Goal: Transaction & Acquisition: Book appointment/travel/reservation

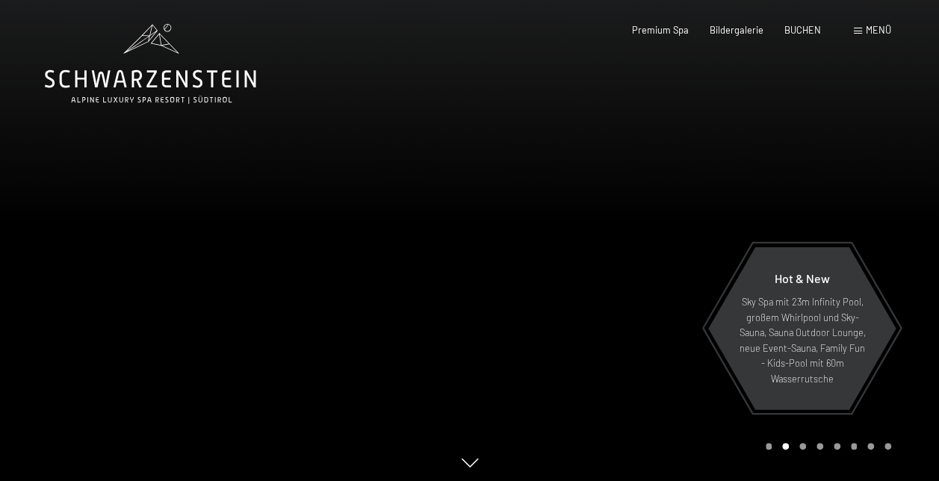
click at [859, 33] on span at bounding box center [858, 31] width 8 height 7
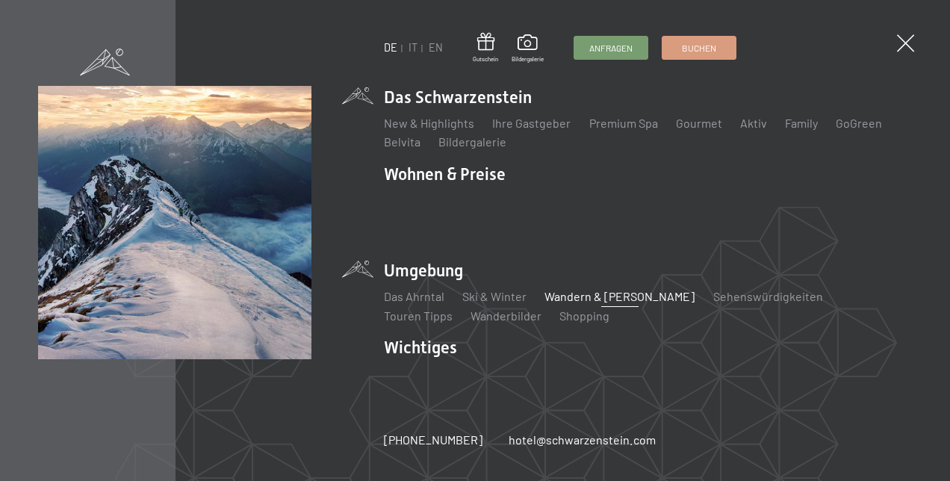
click at [599, 291] on link "Wandern & [PERSON_NAME]" at bounding box center [619, 296] width 150 height 14
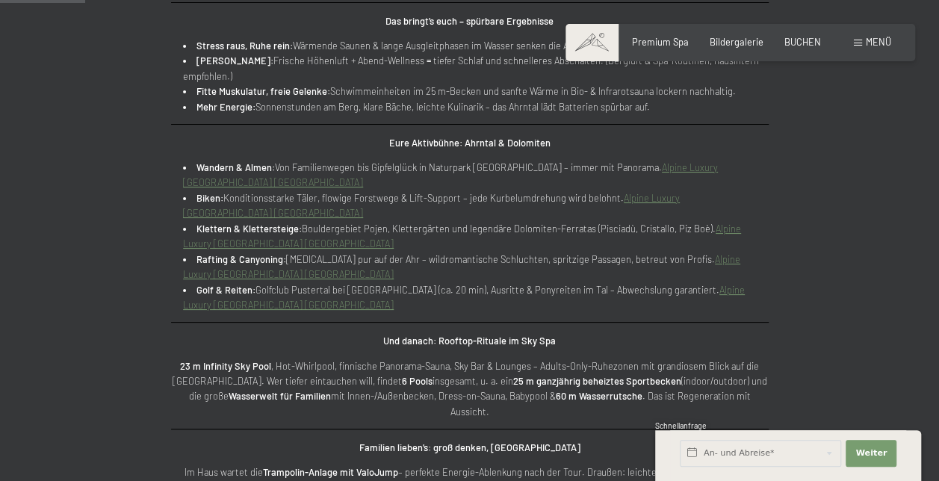
scroll to position [857, 0]
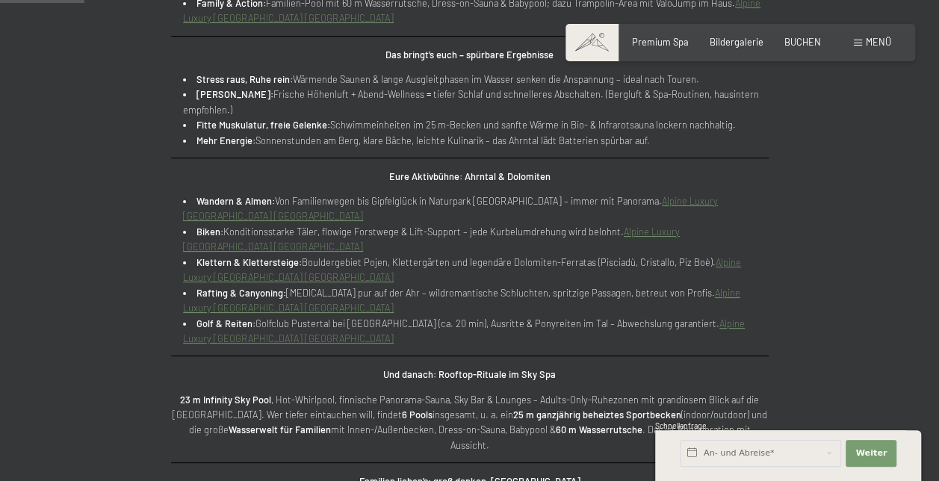
click at [217, 200] on link "Alpine Luxury [GEOGRAPHIC_DATA] [GEOGRAPHIC_DATA]" at bounding box center [450, 208] width 535 height 27
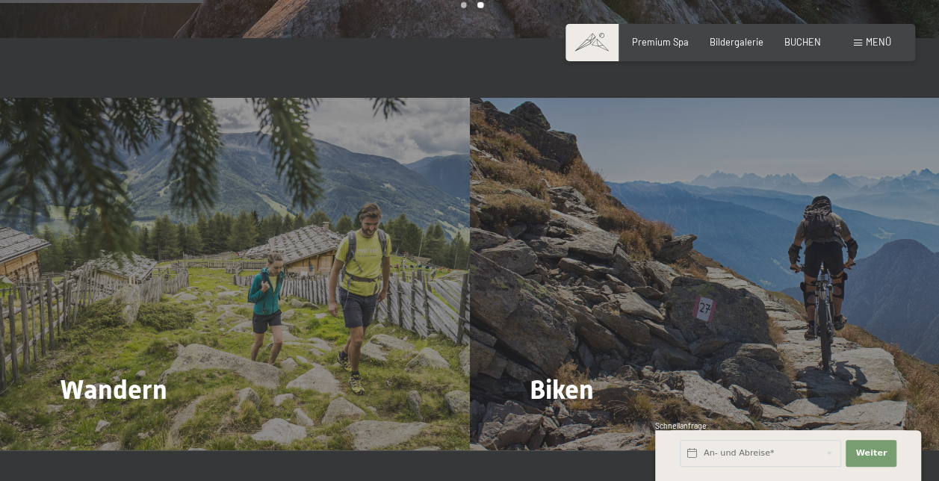
scroll to position [2078, 0]
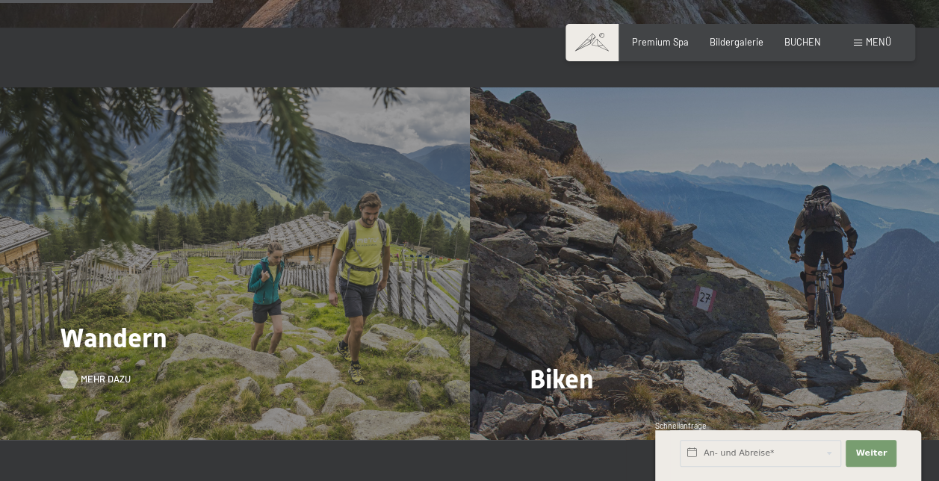
click at [90, 373] on span "Mehr dazu" at bounding box center [106, 379] width 50 height 13
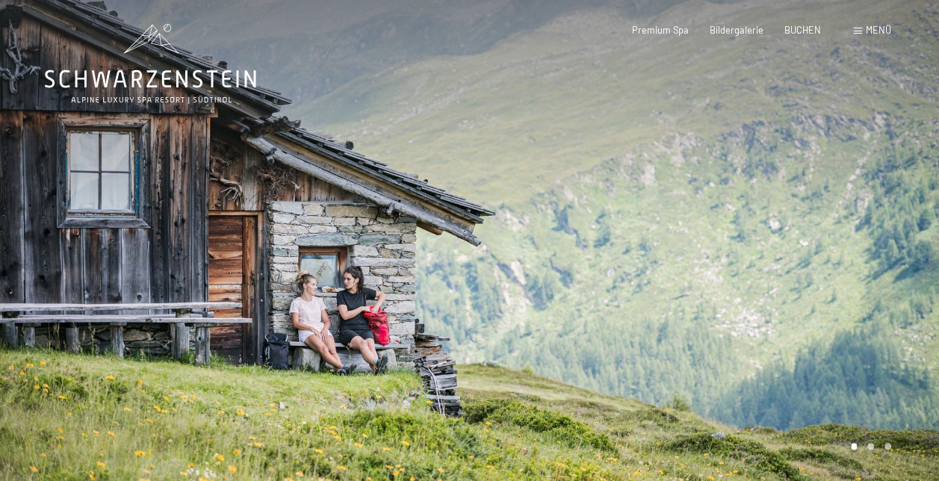
click at [836, 146] on div at bounding box center [705, 242] width 470 height 485
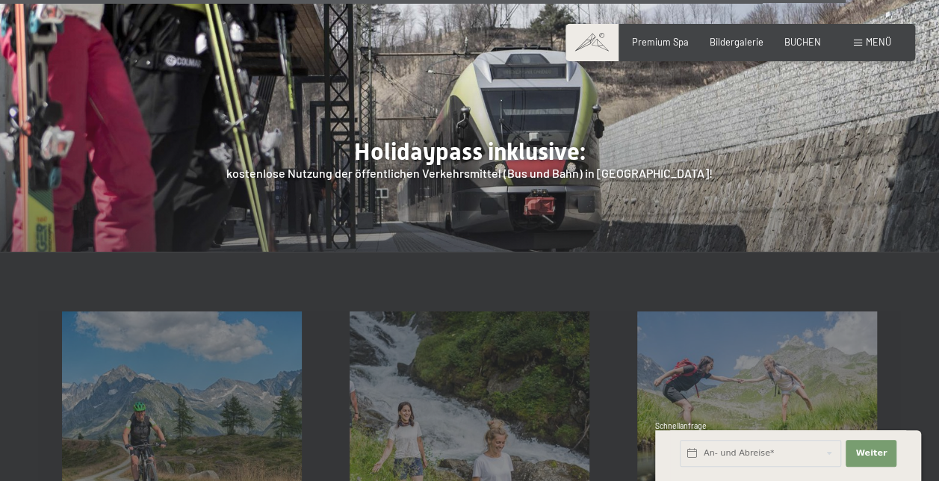
scroll to position [4357, 0]
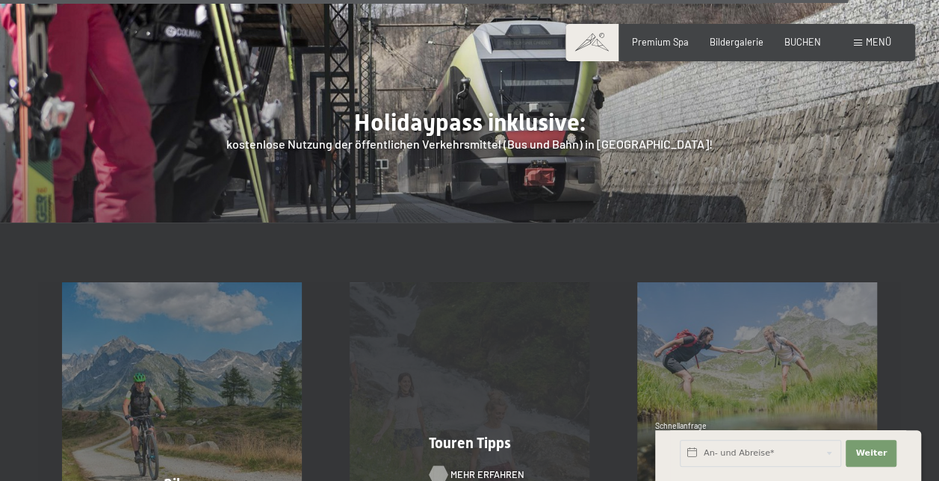
click at [503, 468] on span "Mehr erfahren" at bounding box center [487, 474] width 74 height 13
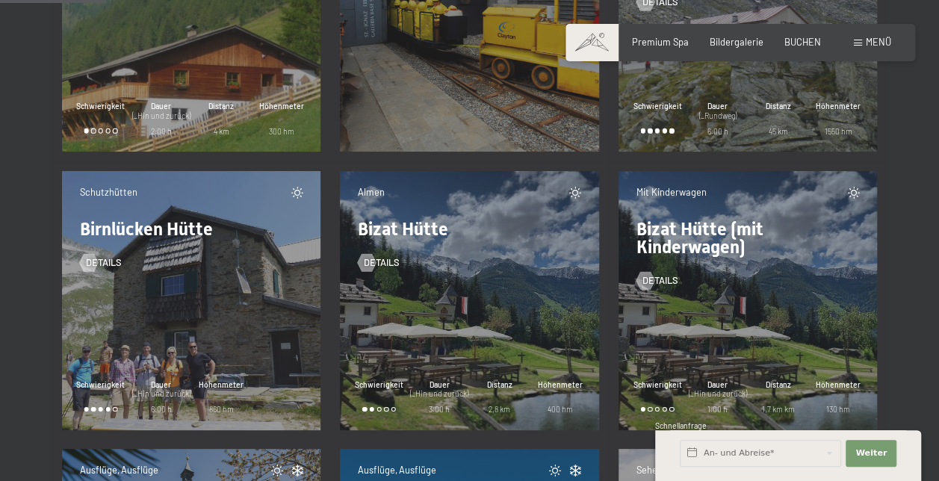
scroll to position [2294, 0]
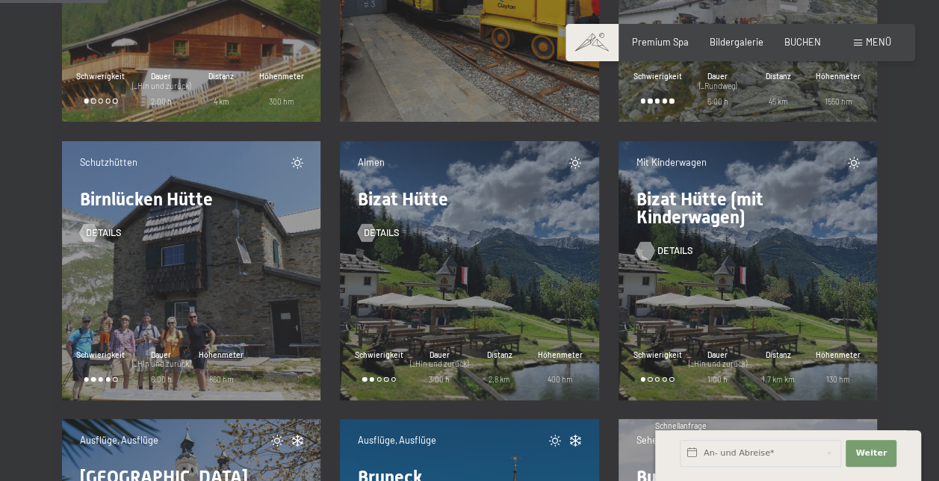
click at [657, 248] on span "Details" at bounding box center [675, 250] width 36 height 13
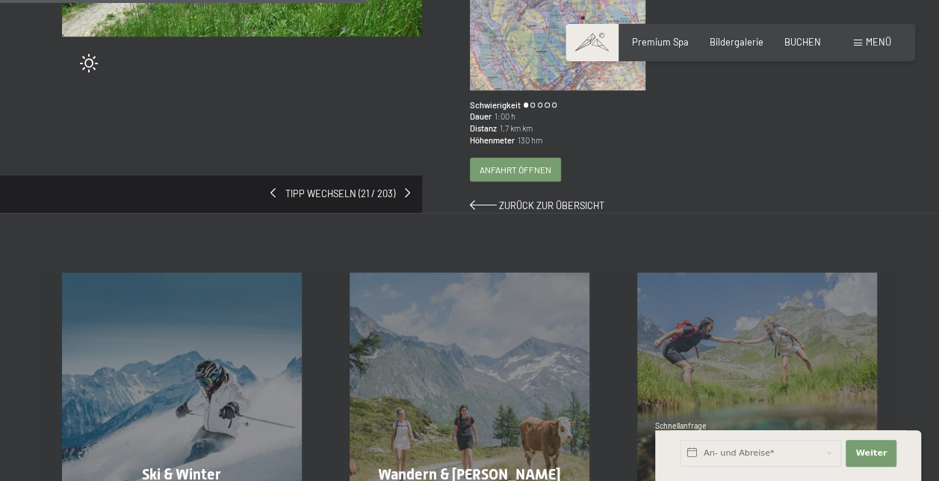
scroll to position [379, 0]
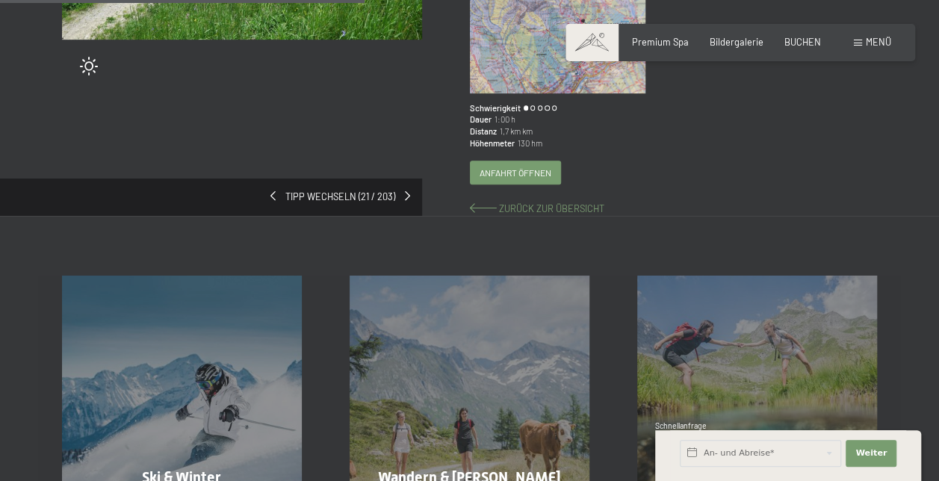
click at [535, 202] on span "Zurück zur Übersicht" at bounding box center [551, 208] width 105 height 12
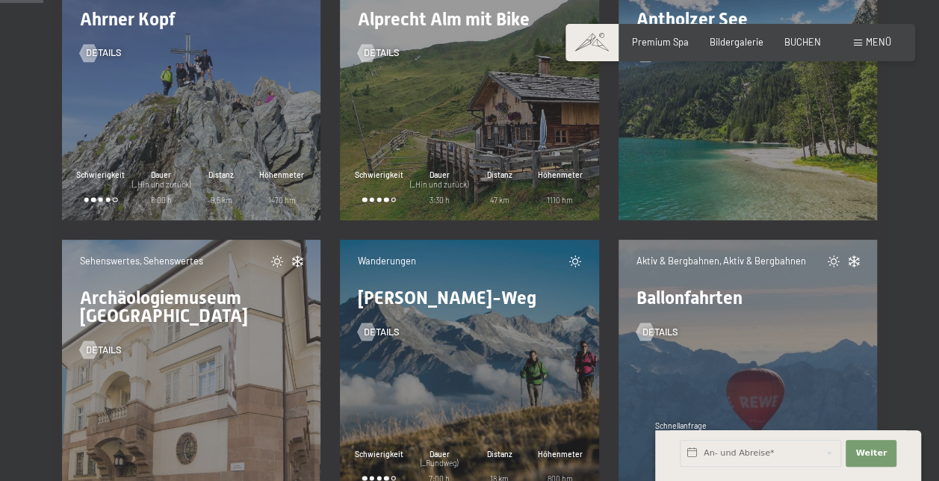
scroll to position [898, 0]
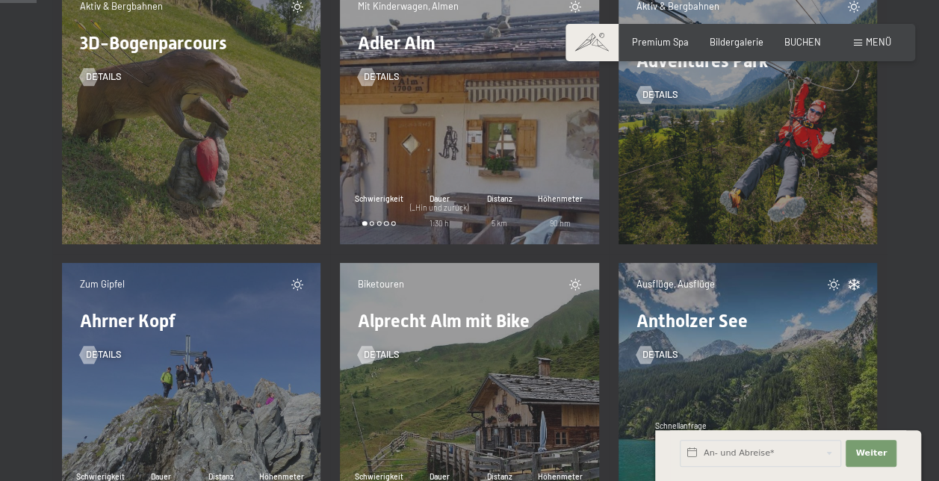
scroll to position [749, 0]
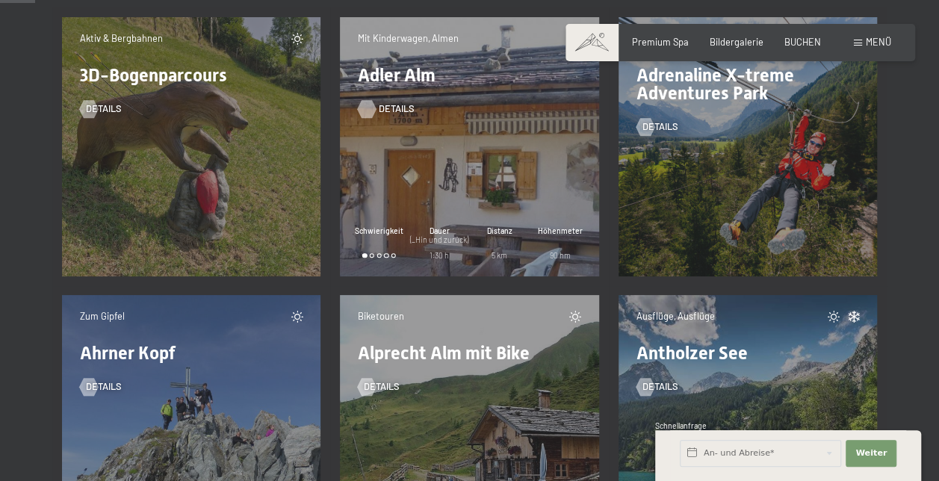
click at [384, 109] on span "Details" at bounding box center [397, 108] width 36 height 13
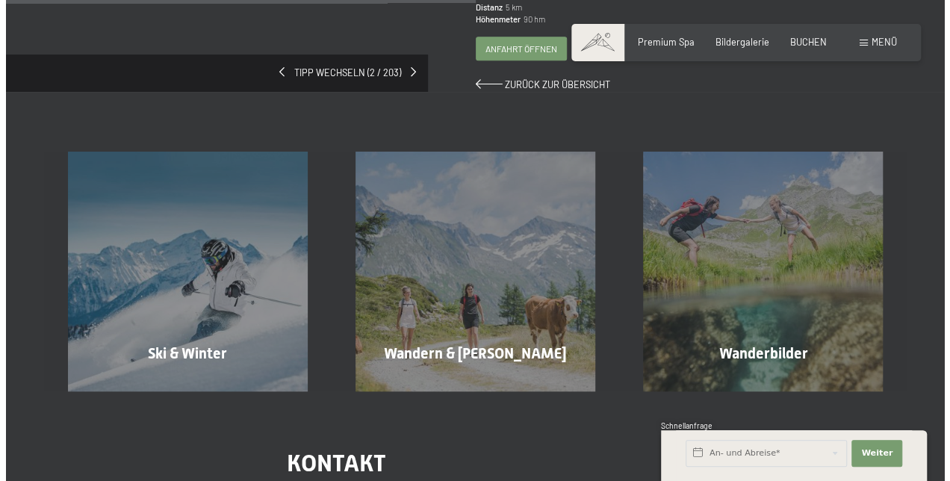
scroll to position [503, 0]
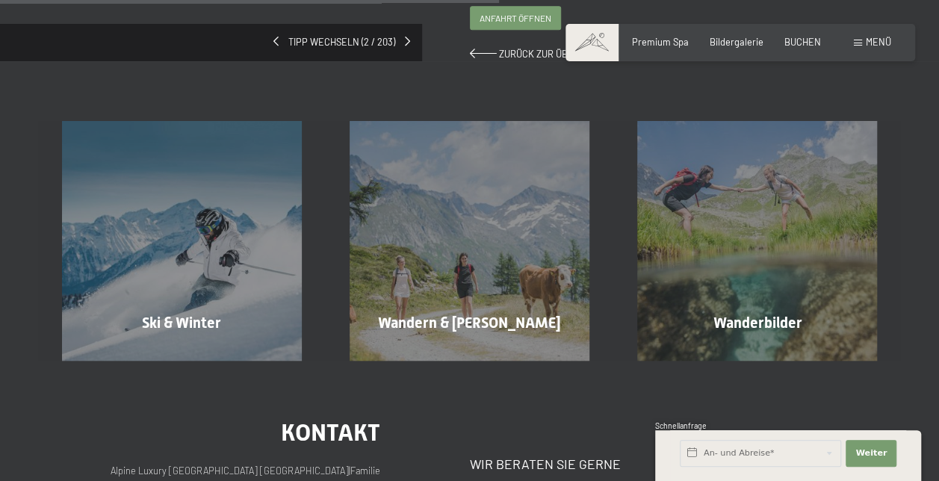
click at [853, 45] on div "Buchen Anfragen Premium Spa Bildergalerie BUCHEN Menü DE IT EN Gutschein Bilder…" at bounding box center [740, 42] width 302 height 13
click at [858, 40] on span at bounding box center [858, 43] width 8 height 7
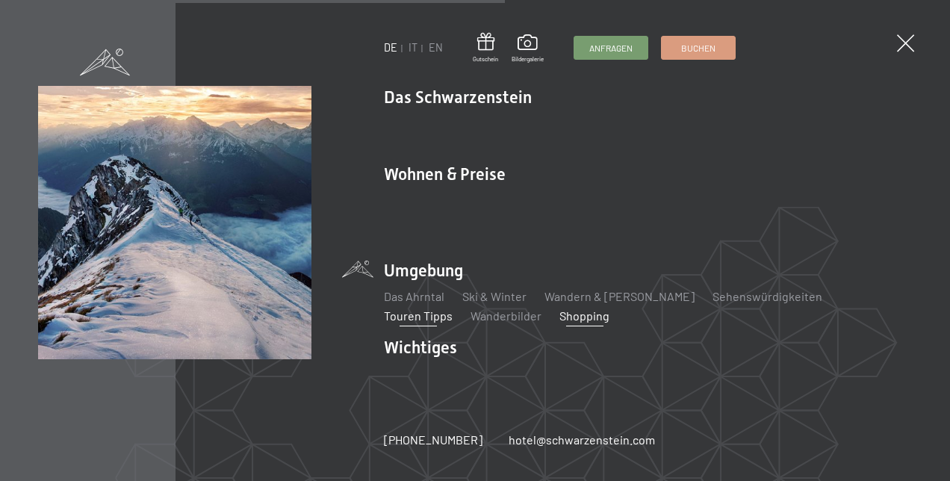
click at [559, 308] on link "Shopping" at bounding box center [584, 315] width 50 height 14
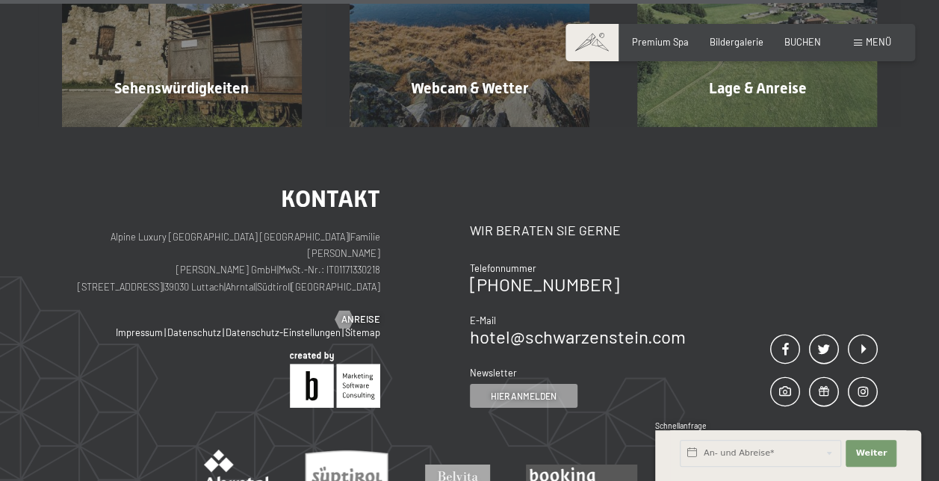
scroll to position [2334, 0]
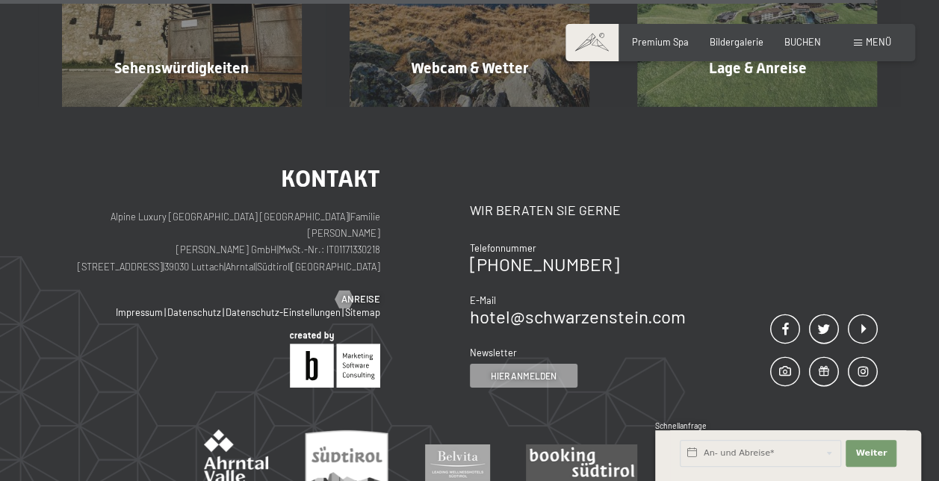
click at [860, 40] on span at bounding box center [858, 43] width 8 height 7
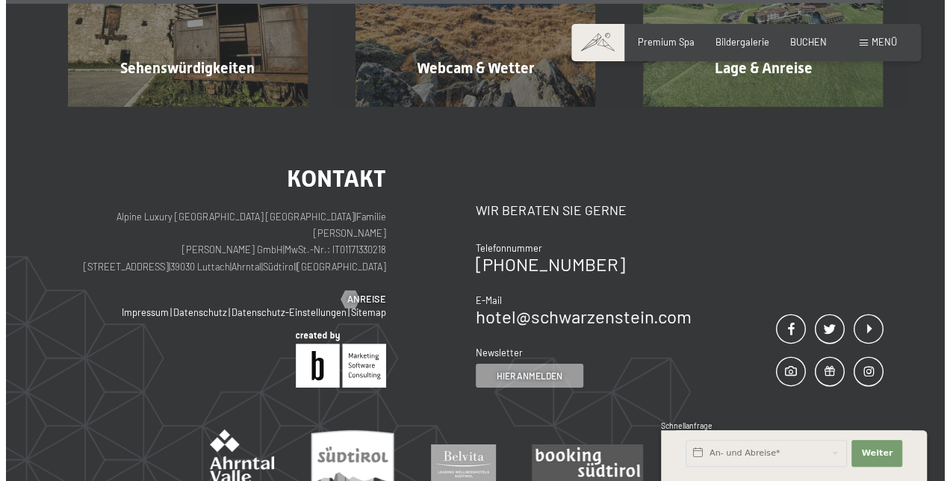
scroll to position [2346, 0]
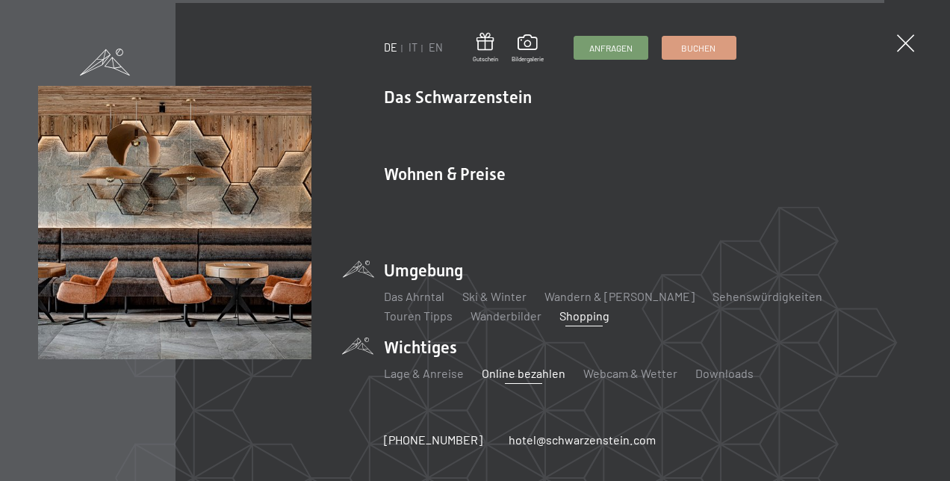
click at [514, 366] on link "Online bezahlen" at bounding box center [524, 373] width 84 height 14
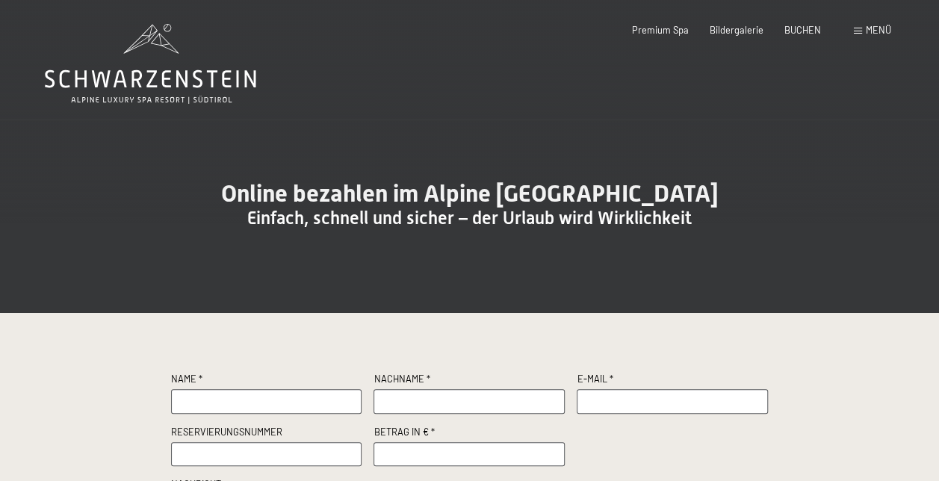
click at [855, 28] on div "Menü" at bounding box center [872, 30] width 37 height 13
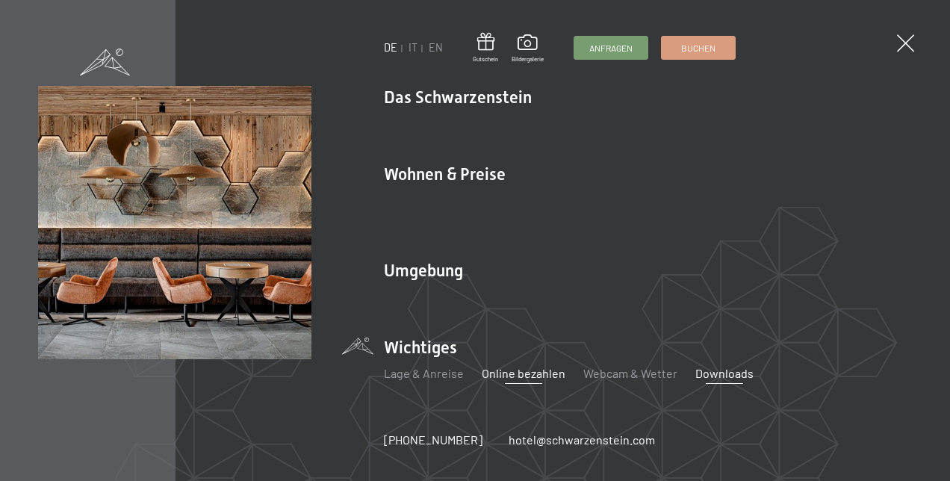
click at [729, 369] on link "Downloads" at bounding box center [724, 373] width 58 height 14
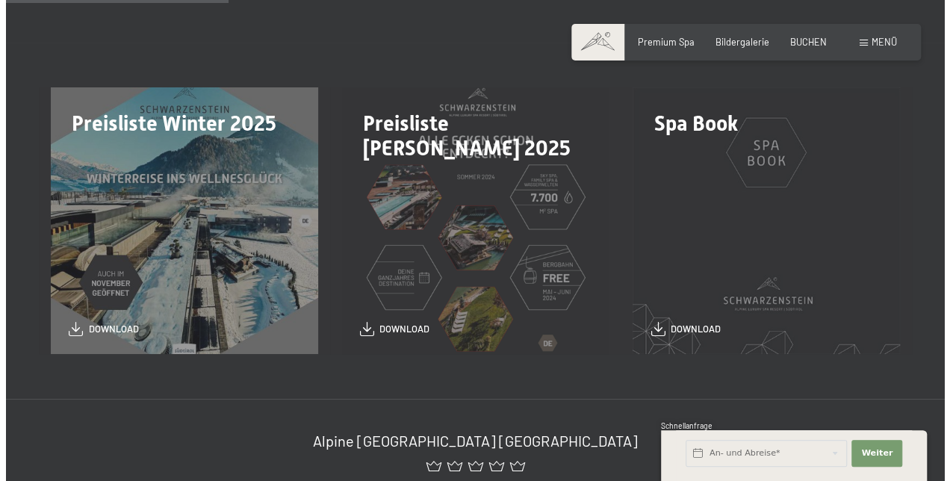
scroll to position [254, 0]
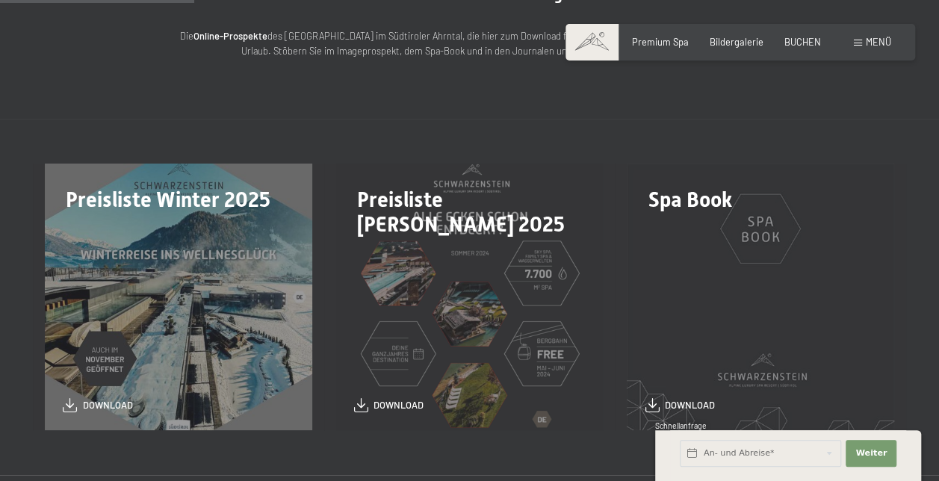
click at [854, 37] on div "Menü" at bounding box center [872, 42] width 37 height 13
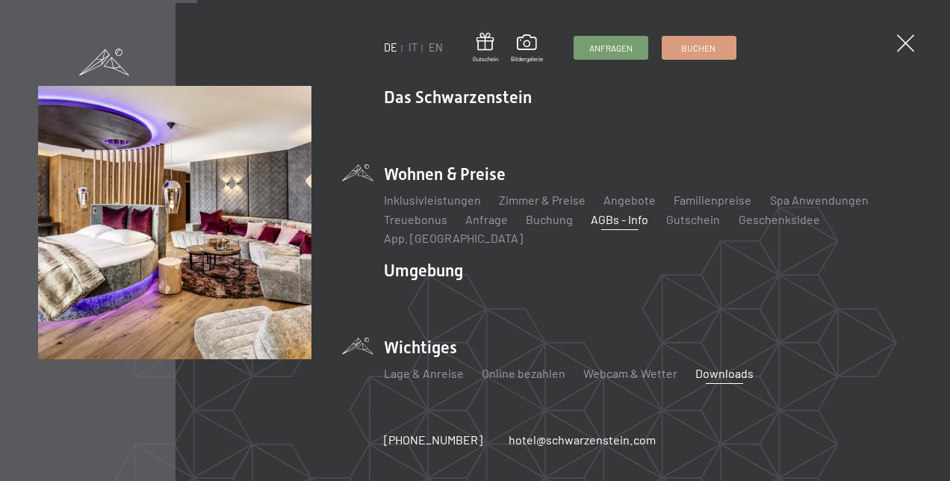
click at [603, 226] on link "AGBs - Info" at bounding box center [620, 219] width 58 height 14
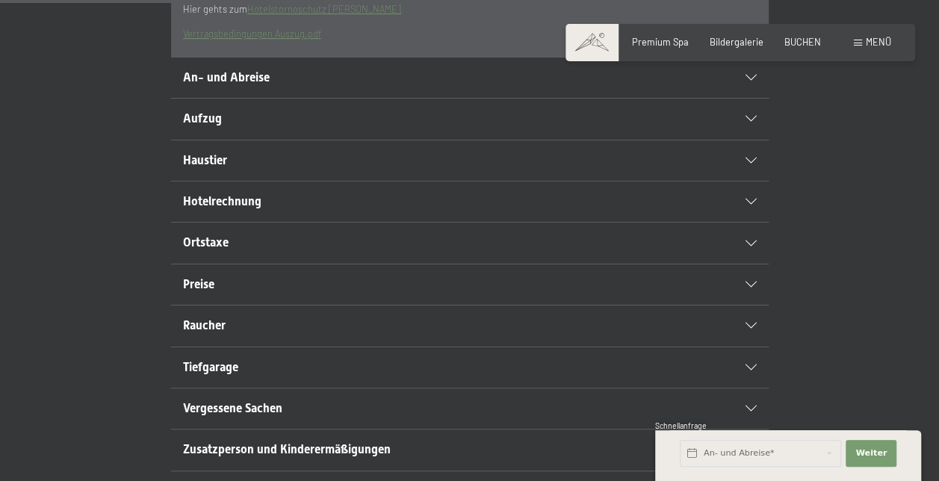
scroll to position [526, 0]
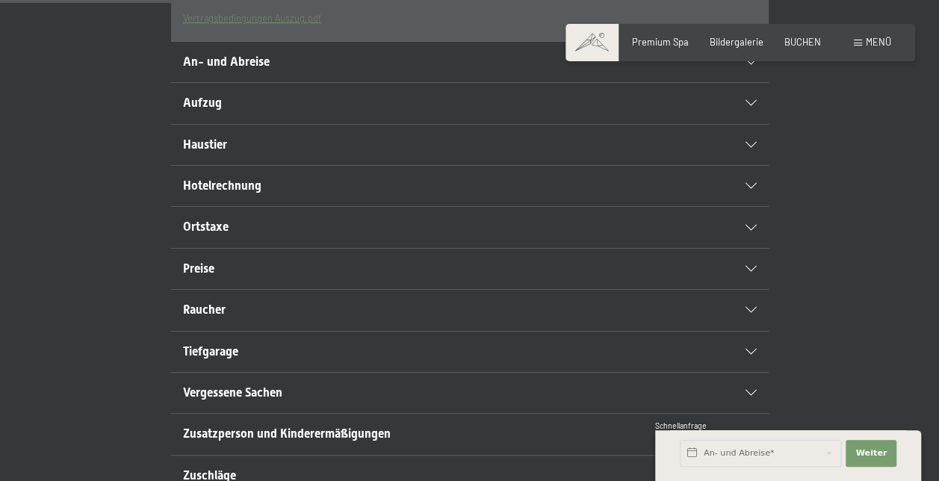
click at [752, 189] on icon at bounding box center [750, 186] width 11 height 6
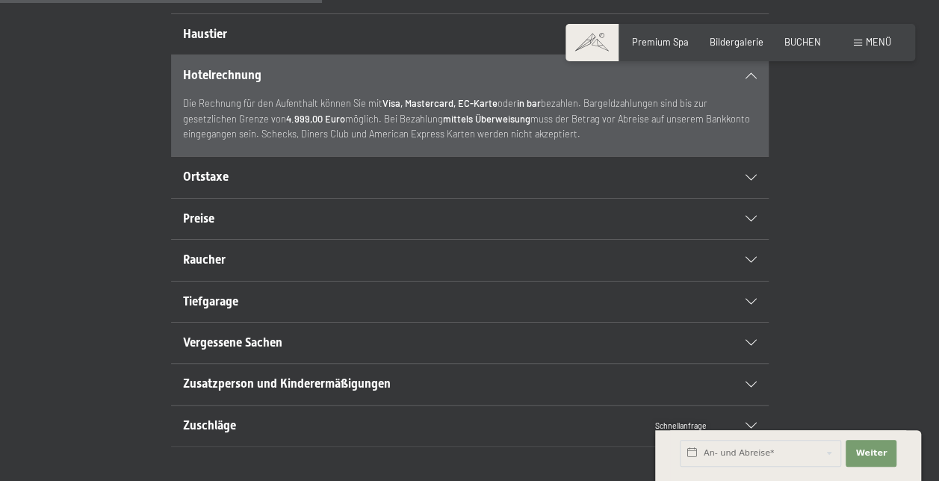
click at [751, 197] on div "Ortstaxe" at bounding box center [470, 177] width 574 height 40
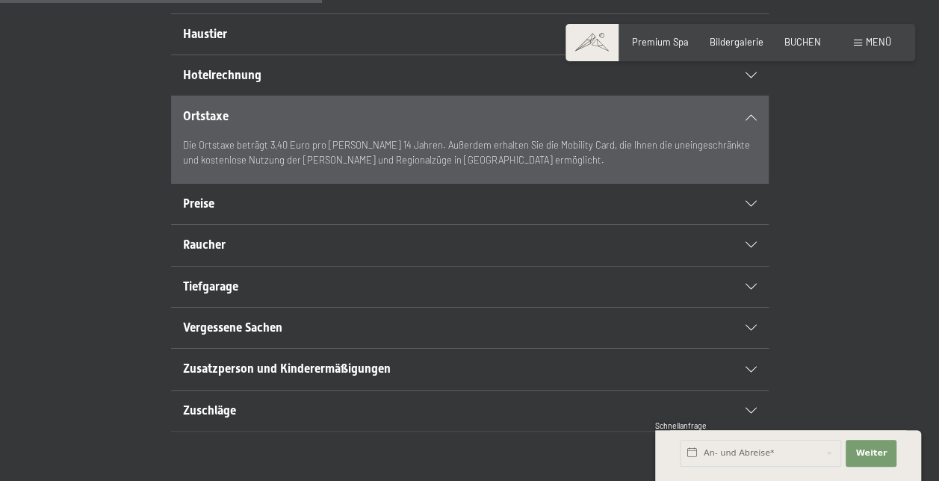
click at [757, 225] on section "Preise Alle Preise verstehen sich pro Person und angegebenem Zeitraum, inkl. Sc…" at bounding box center [469, 204] width 597 height 42
click at [752, 207] on icon at bounding box center [750, 204] width 11 height 6
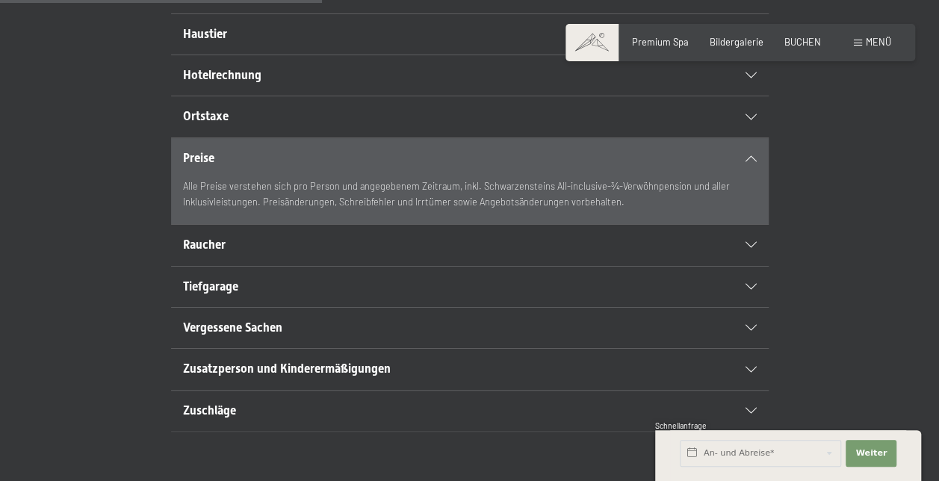
click at [754, 290] on icon at bounding box center [750, 287] width 11 height 6
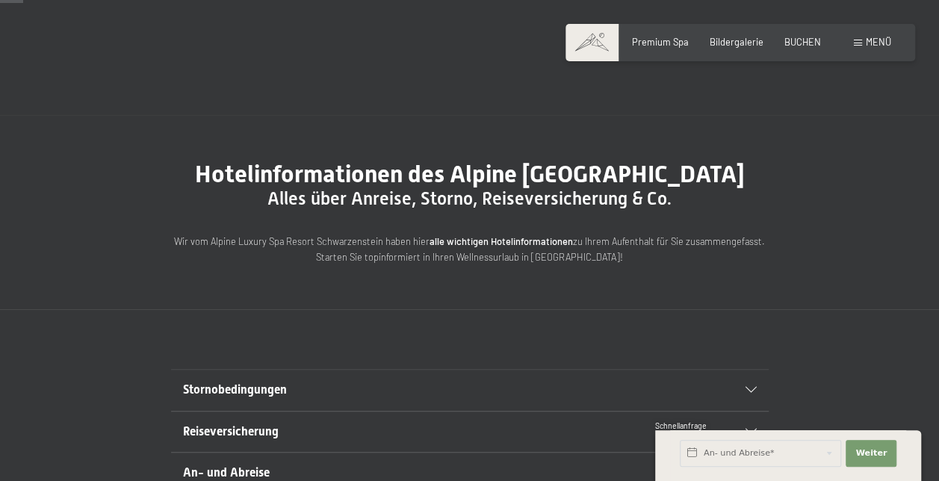
scroll to position [0, 0]
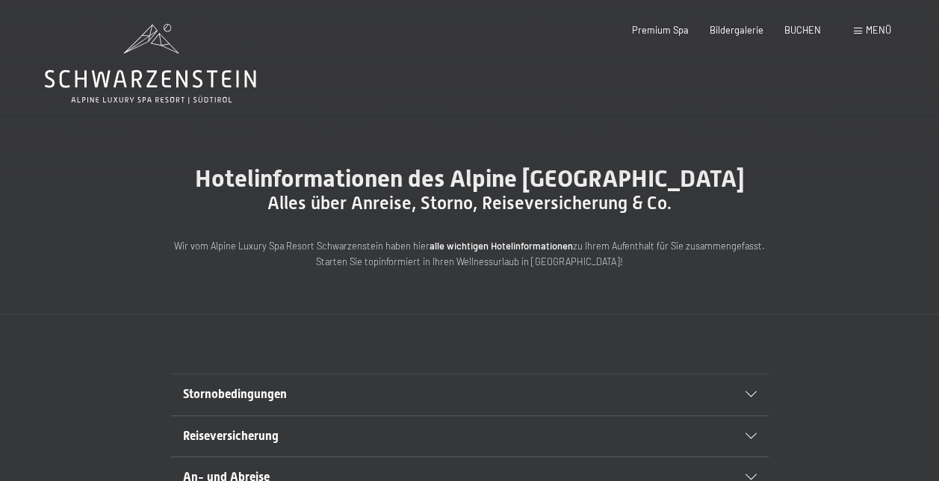
click at [747, 397] on icon at bounding box center [750, 394] width 11 height 6
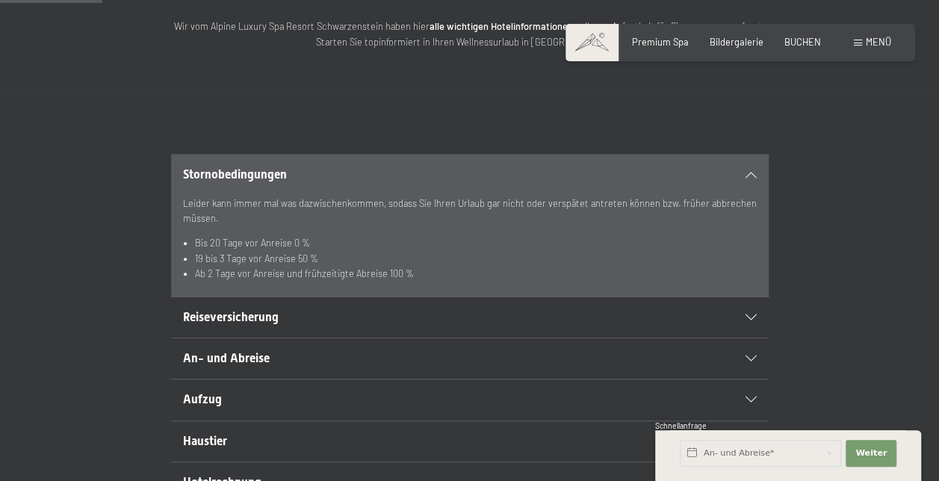
scroll to position [229, 0]
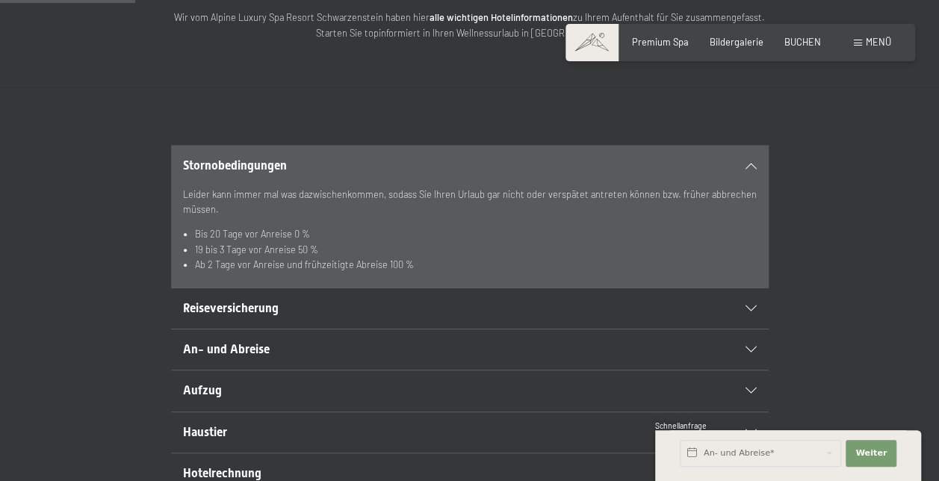
click at [751, 329] on div "Reiseversicherung" at bounding box center [470, 308] width 574 height 40
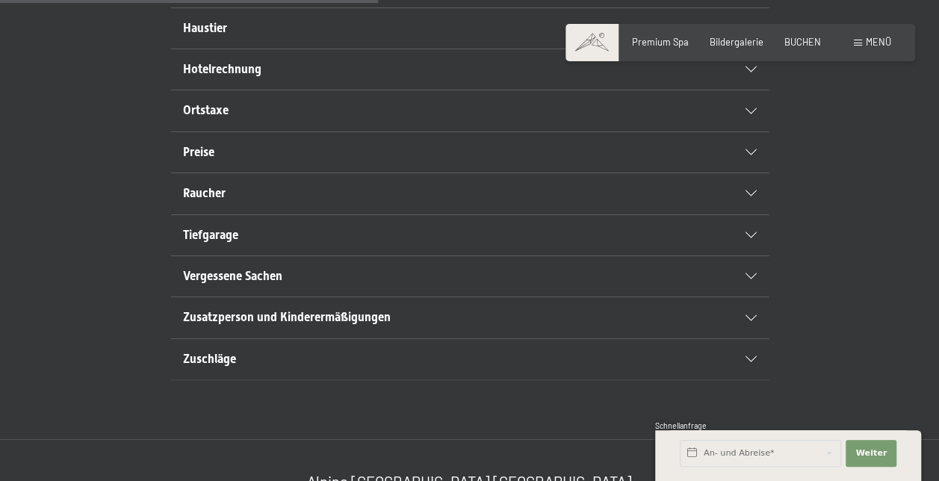
scroll to position [644, 0]
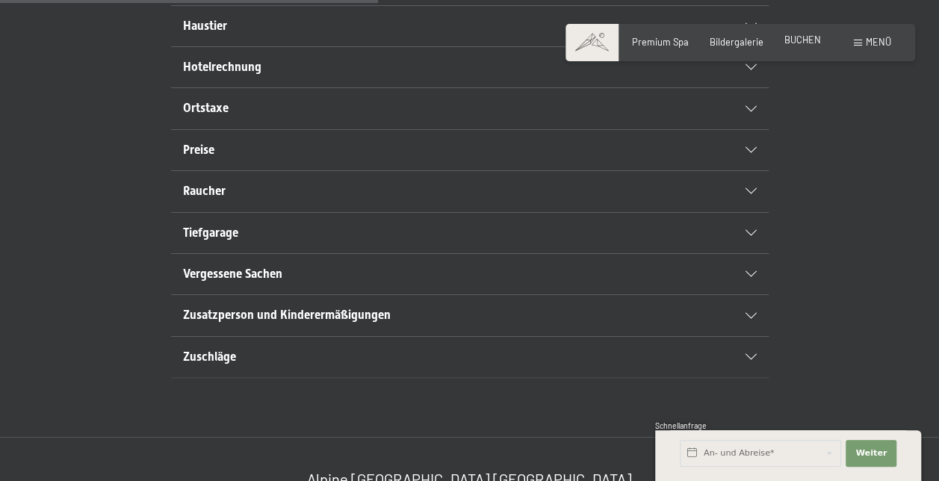
click at [801, 41] on span "BUCHEN" at bounding box center [802, 40] width 37 height 12
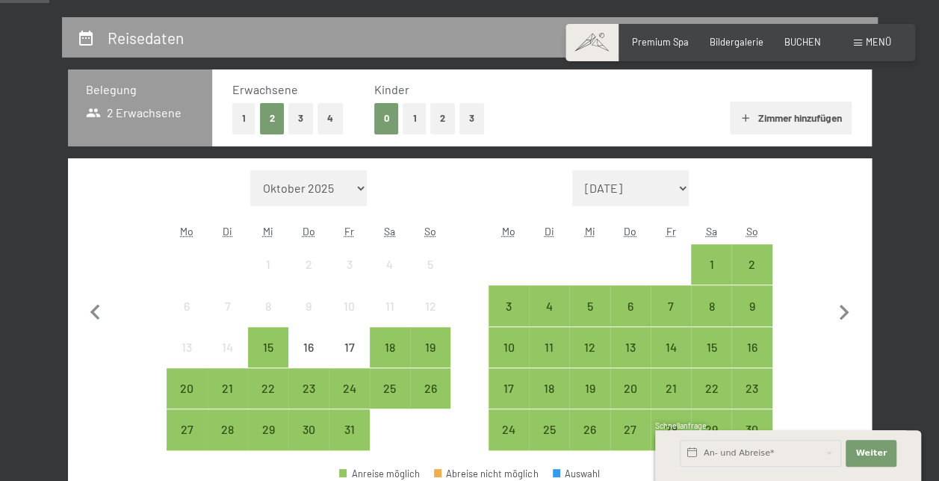
scroll to position [269, 0]
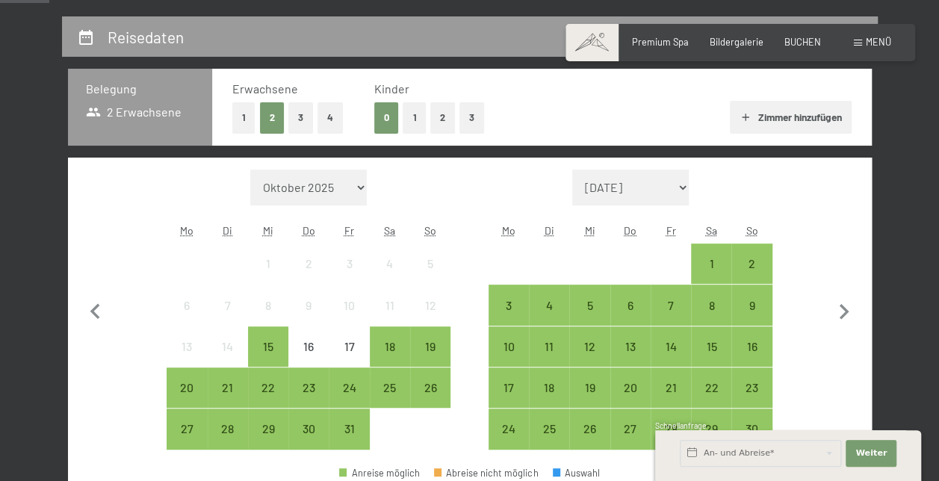
click at [416, 117] on button "1" at bounding box center [414, 117] width 23 height 31
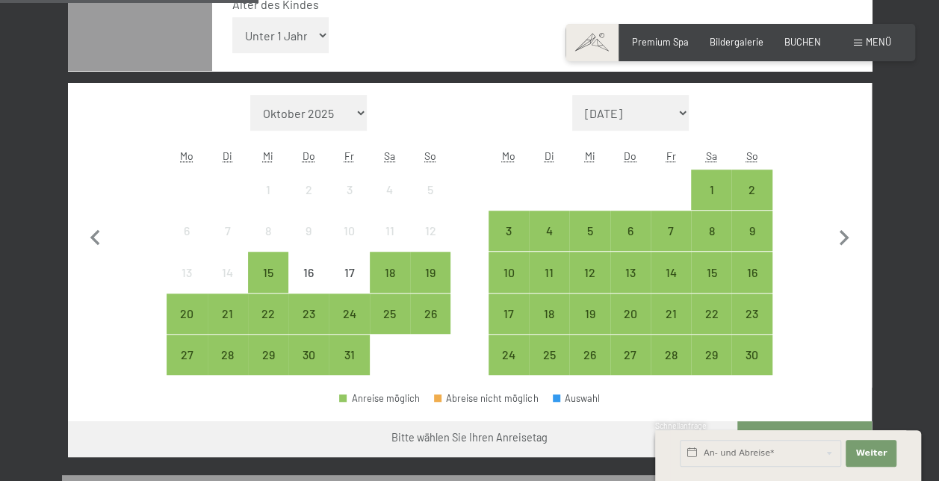
scroll to position [423, 0]
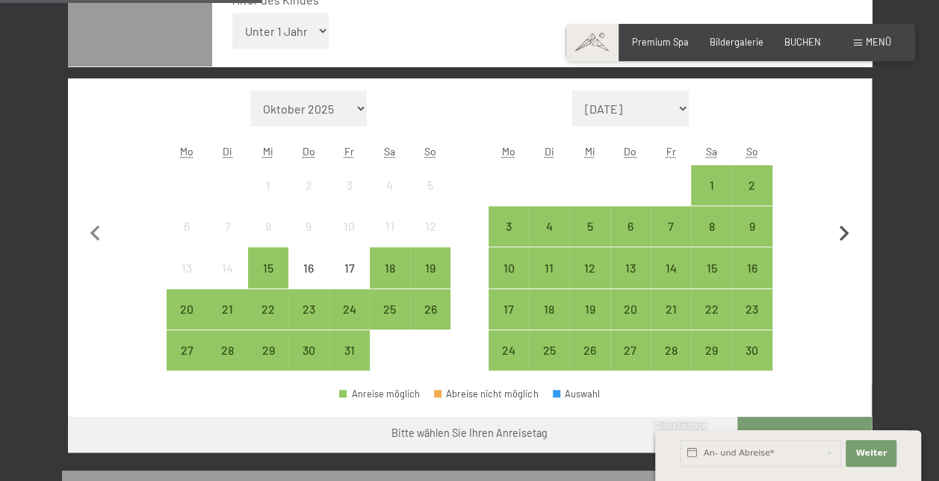
click at [842, 231] on icon "button" at bounding box center [843, 233] width 31 height 31
select select "[DATE]"
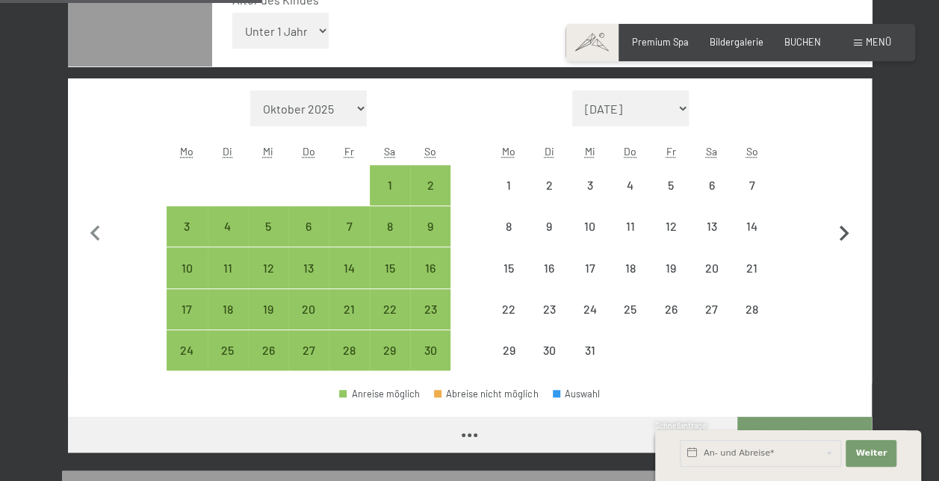
click at [842, 231] on icon "button" at bounding box center [843, 233] width 31 height 31
select select "[DATE]"
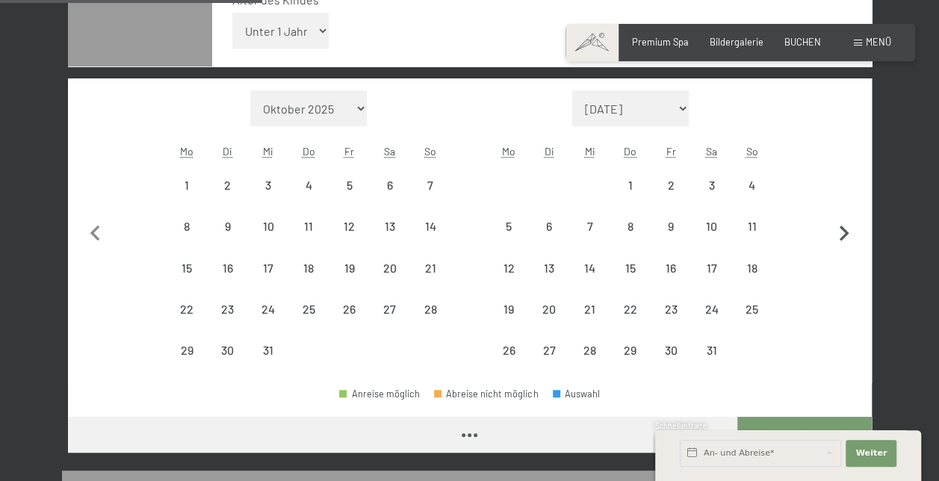
select select "[DATE]"
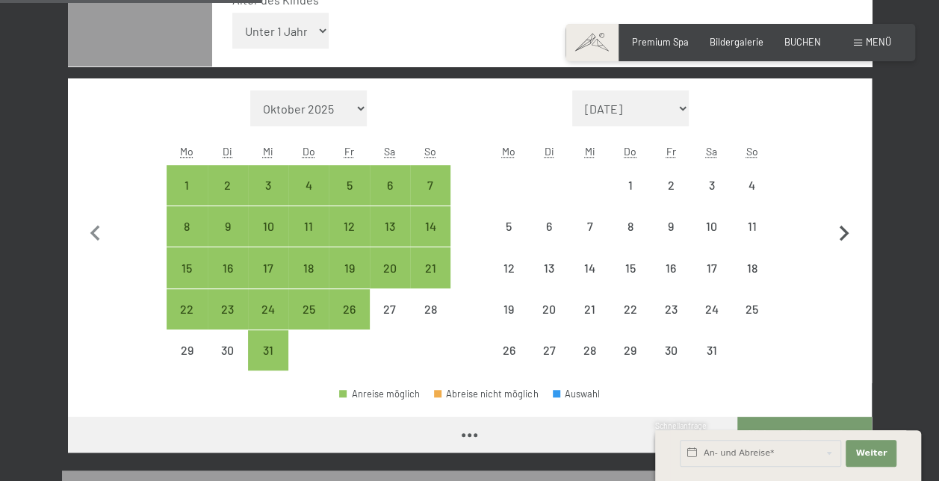
click at [842, 231] on icon "button" at bounding box center [843, 233] width 31 height 31
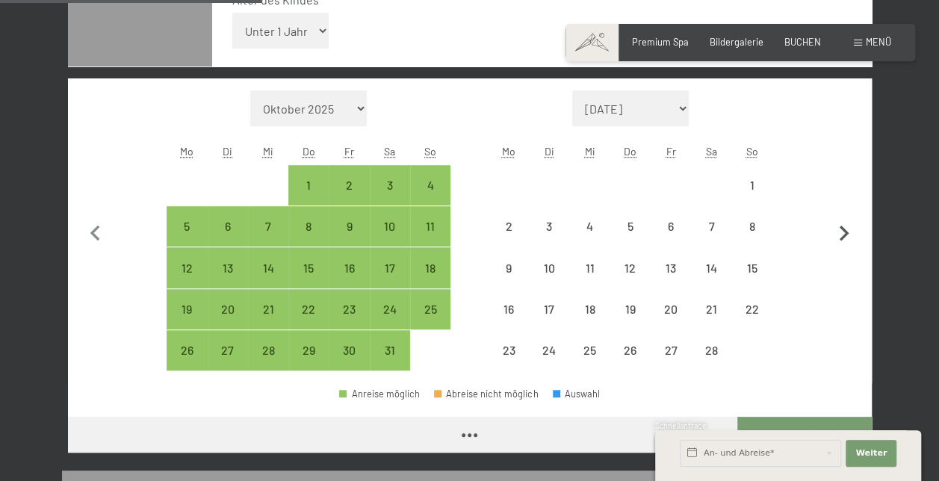
click at [842, 231] on icon "button" at bounding box center [843, 233] width 31 height 31
select select "[DATE]"
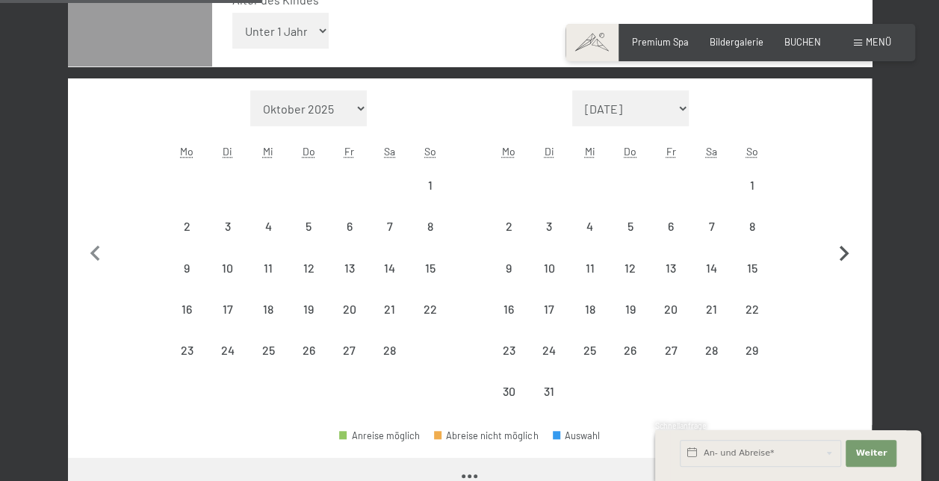
click at [842, 231] on button "button" at bounding box center [843, 251] width 31 height 322
select select "[DATE]"
click at [842, 231] on button "button" at bounding box center [843, 251] width 31 height 322
select select "[DATE]"
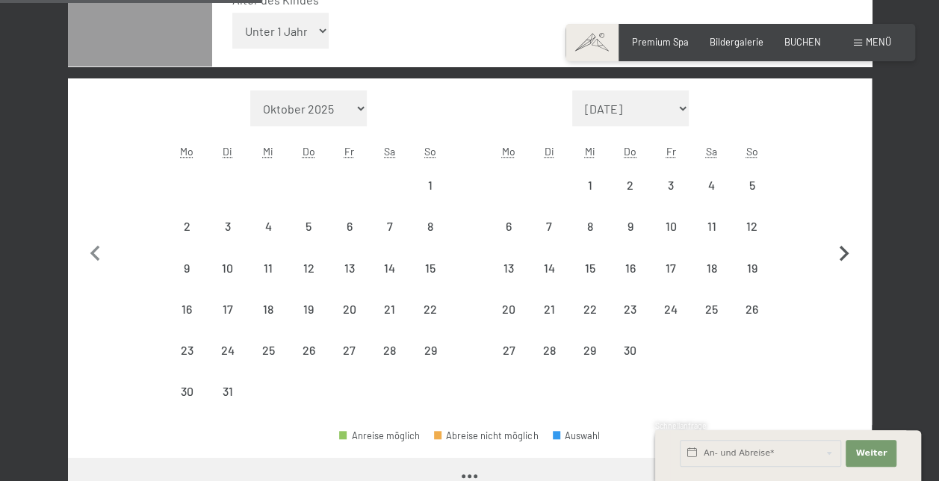
select select "[DATE]"
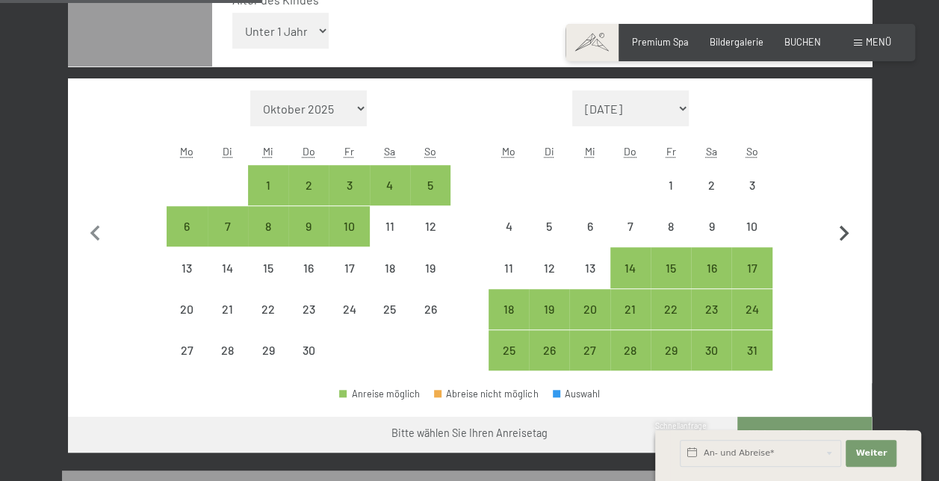
click at [842, 231] on icon "button" at bounding box center [843, 233] width 31 height 31
select select "[DATE]"
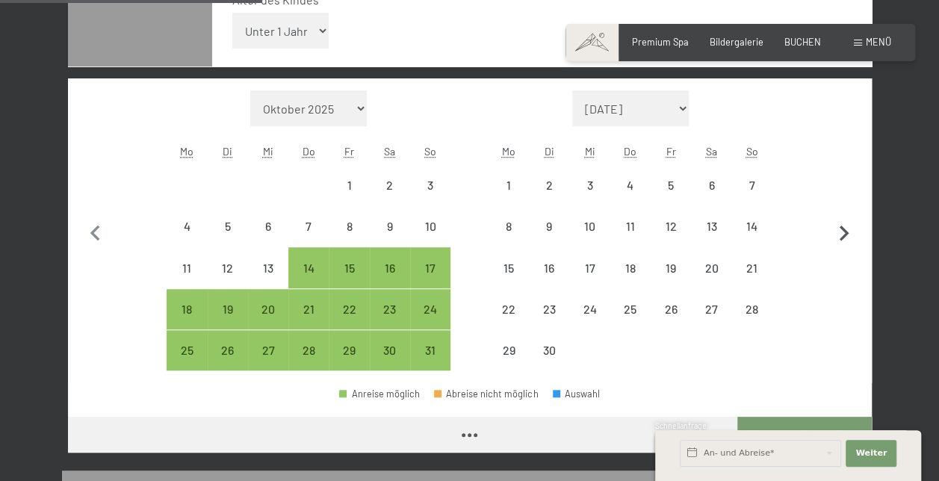
click at [842, 231] on icon "button" at bounding box center [843, 233] width 31 height 31
select select "[DATE]"
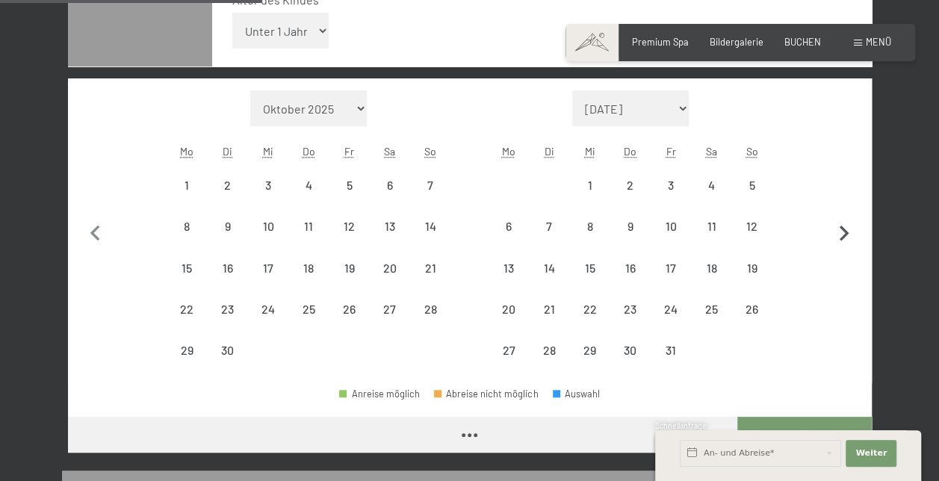
select select "[DATE]"
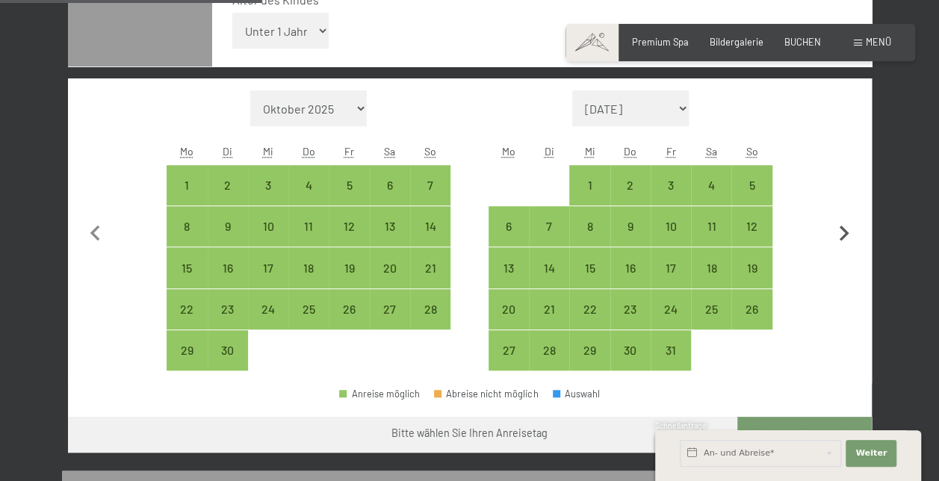
click at [842, 231] on icon "button" at bounding box center [843, 233] width 31 height 31
select select "[DATE]"
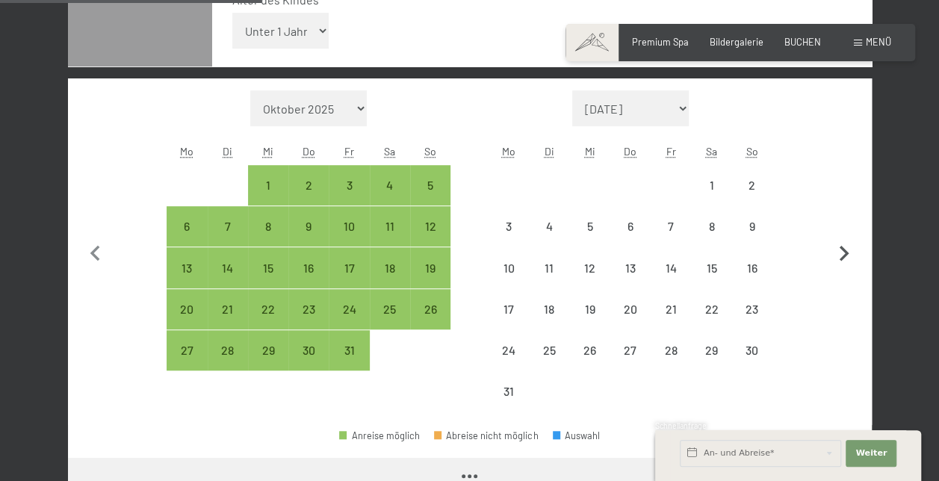
select select "[DATE]"
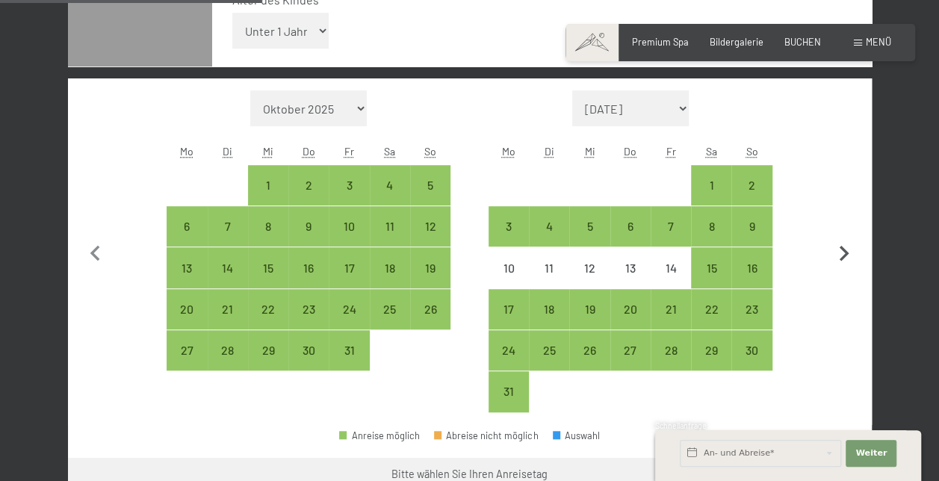
click at [842, 231] on button "button" at bounding box center [843, 251] width 31 height 322
select select "[DATE]"
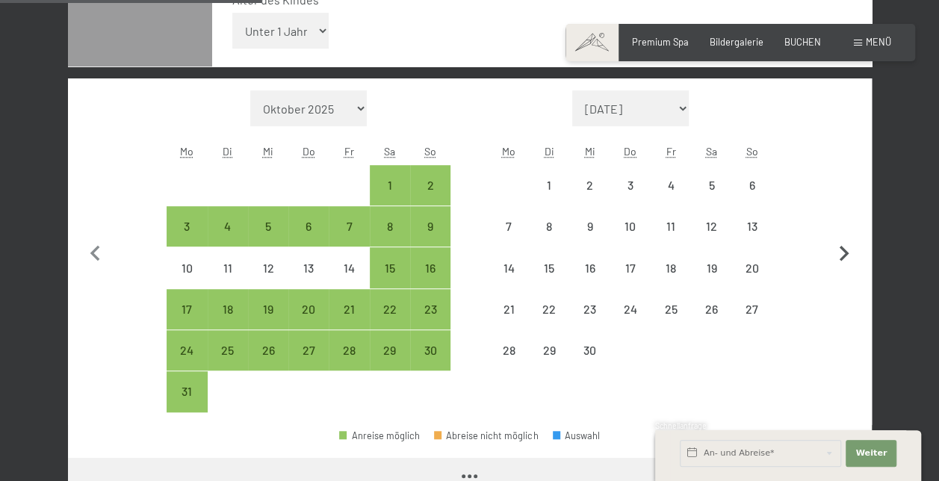
select select "[DATE]"
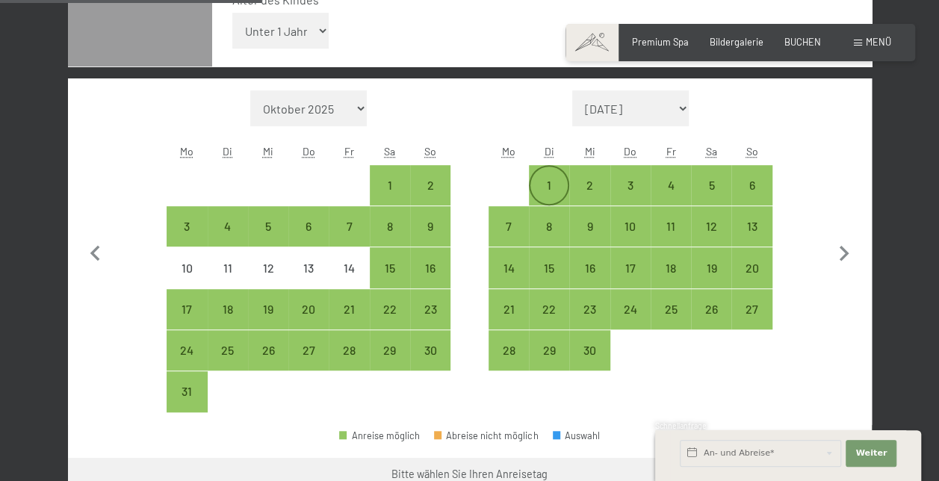
click at [547, 179] on div "1" at bounding box center [548, 197] width 37 height 37
select select "[DATE]"
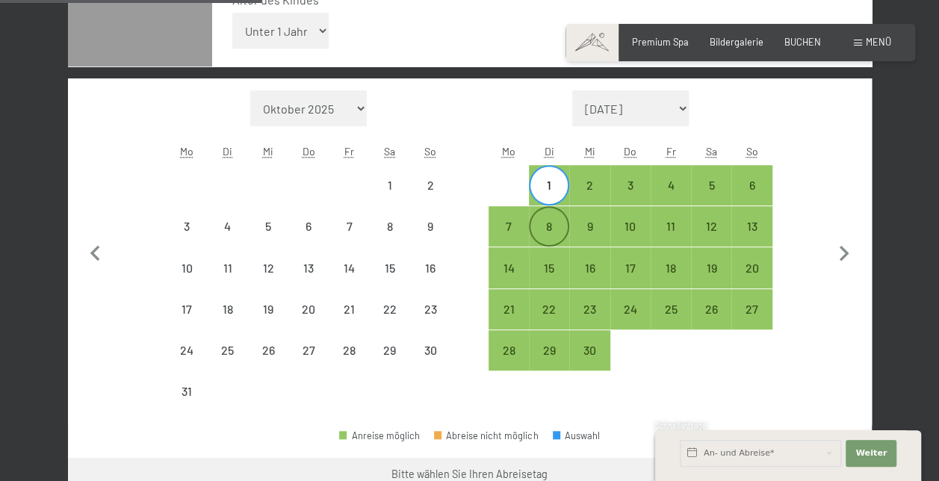
click at [549, 237] on div "8" at bounding box center [548, 238] width 37 height 37
select select "[DATE]"
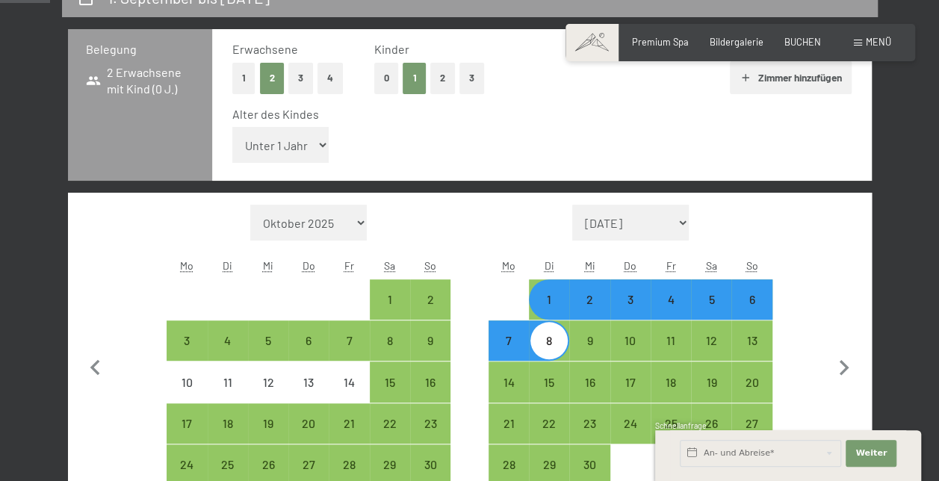
scroll to position [275, 0]
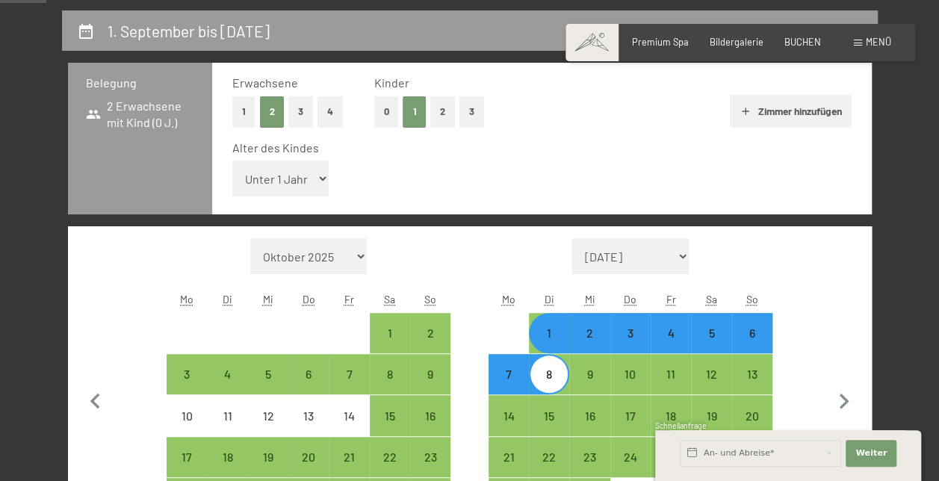
click at [319, 181] on select "Unter 1 Jahr 1 Jahr 2 Jahre 3 Jahre 4 Jahre 5 Jahre 6 Jahre 7 Jahre 8 Jahre 9 J…" at bounding box center [280, 179] width 97 height 36
select select "6"
click at [232, 161] on select "Unter 1 Jahr 1 Jahr 2 Jahre 3 Jahre 4 Jahre 5 Jahre 6 Jahre 7 Jahre 8 Jahre 9 J…" at bounding box center [280, 179] width 97 height 36
select select "[DATE]"
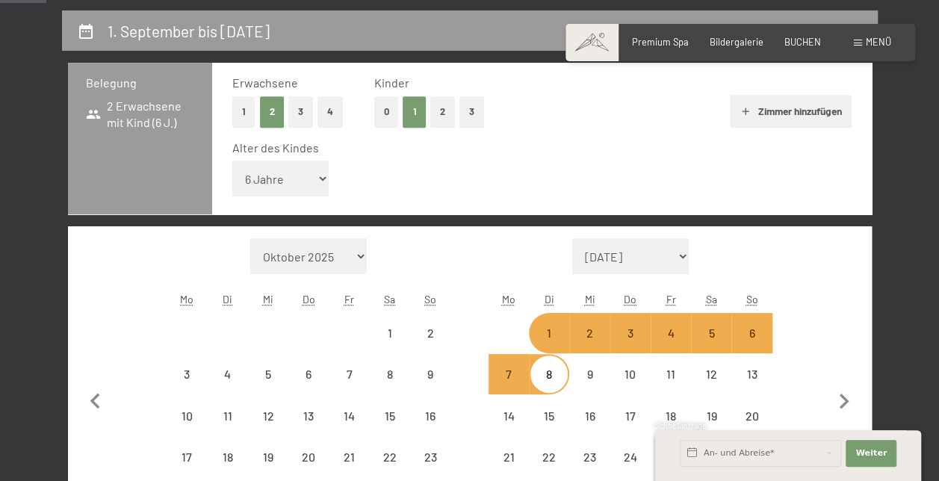
select select "[DATE]"
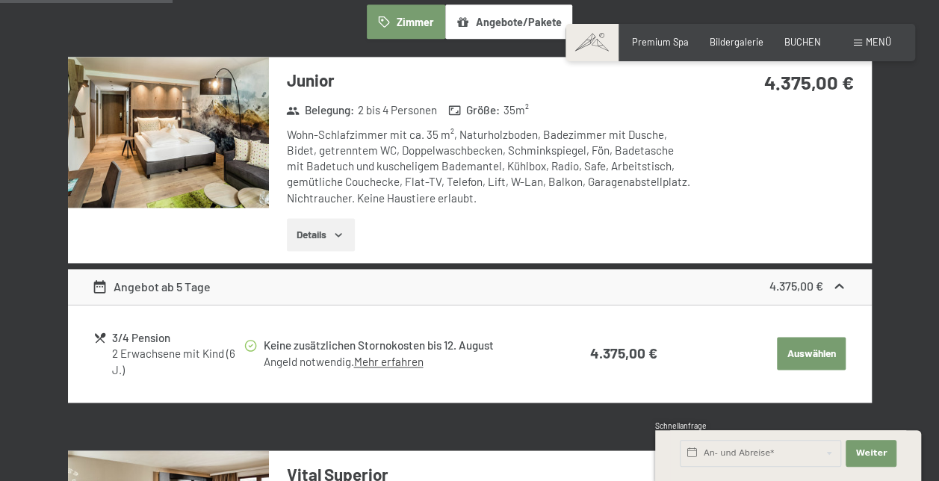
scroll to position [1043, 0]
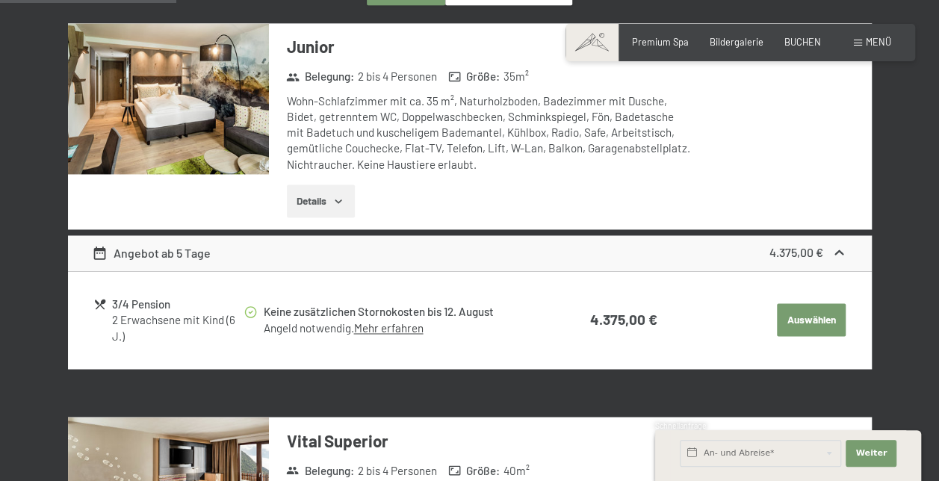
click at [394, 331] on link "Mehr erfahren" at bounding box center [387, 327] width 69 height 13
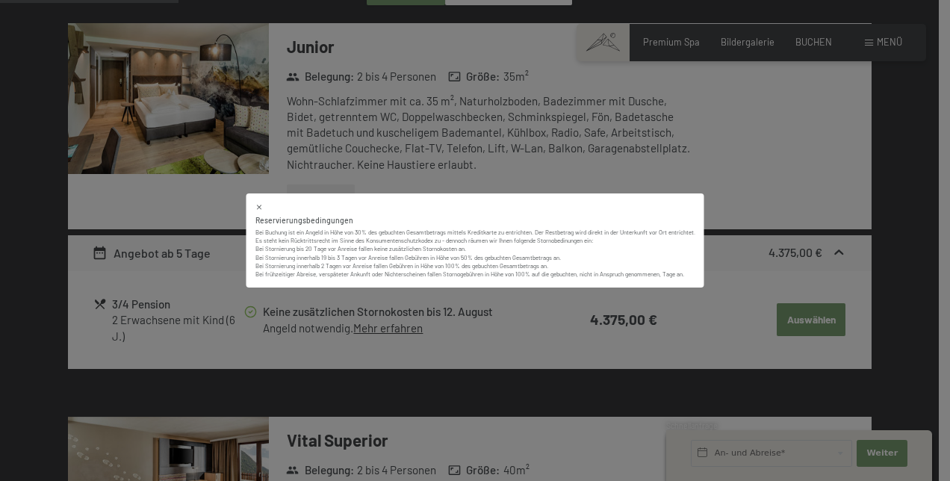
click at [476, 352] on div "Reservierungsbedingungen Bei Buchung ist ein Angeld in Höhe von 30% des gebucht…" at bounding box center [475, 240] width 950 height 481
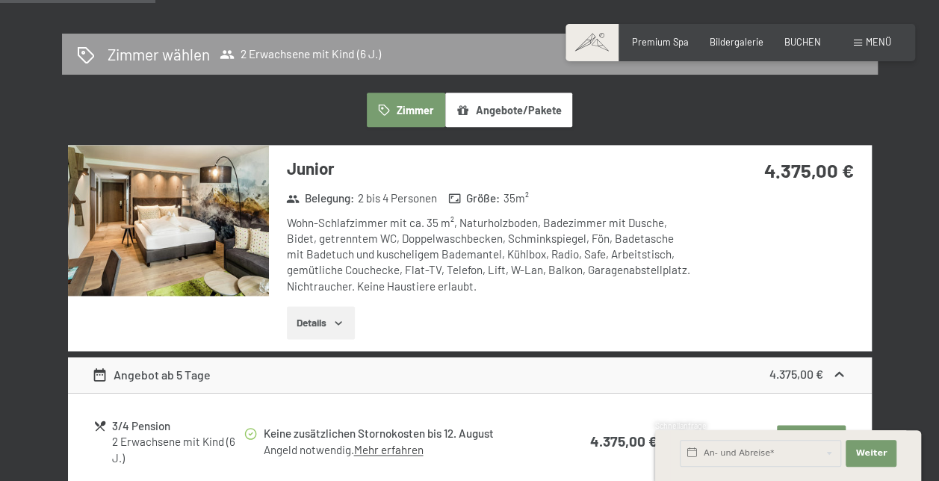
scroll to position [895, 0]
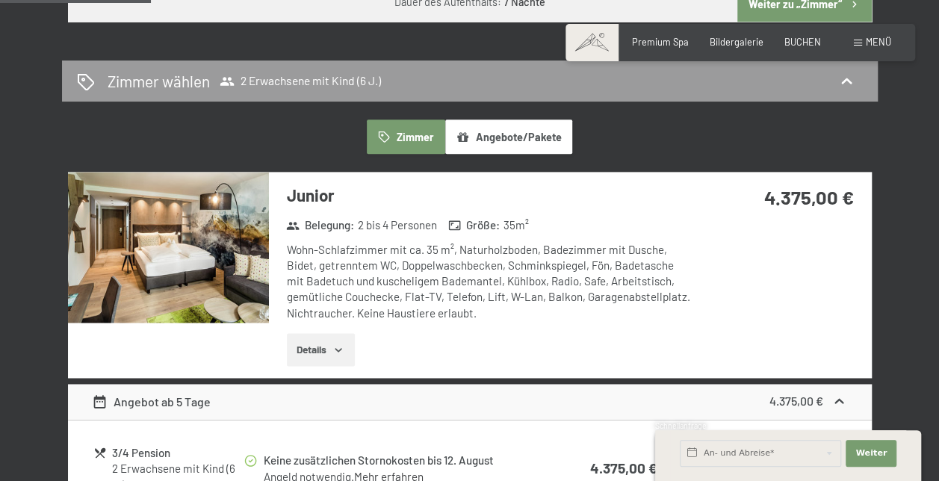
click at [338, 352] on icon "button" at bounding box center [338, 350] width 12 height 12
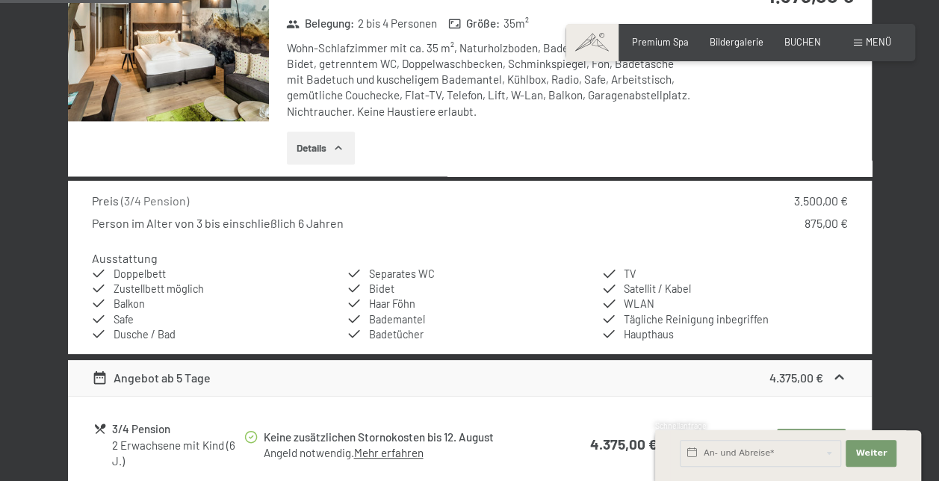
scroll to position [1104, 0]
